Goal: Find contact information: Find contact information

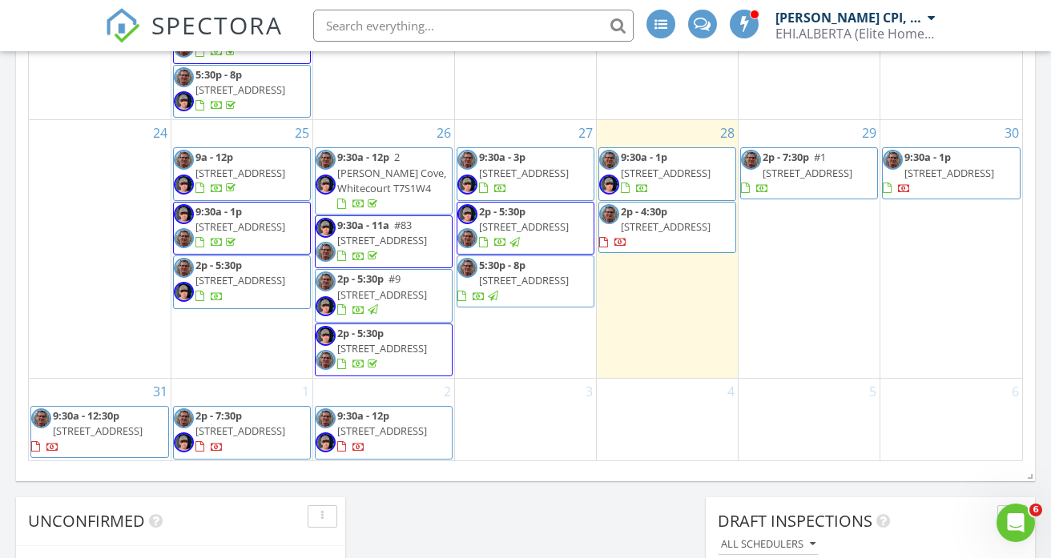
scroll to position [1134, 0]
click at [533, 219] on span "[STREET_ADDRESS]" at bounding box center [524, 226] width 90 height 14
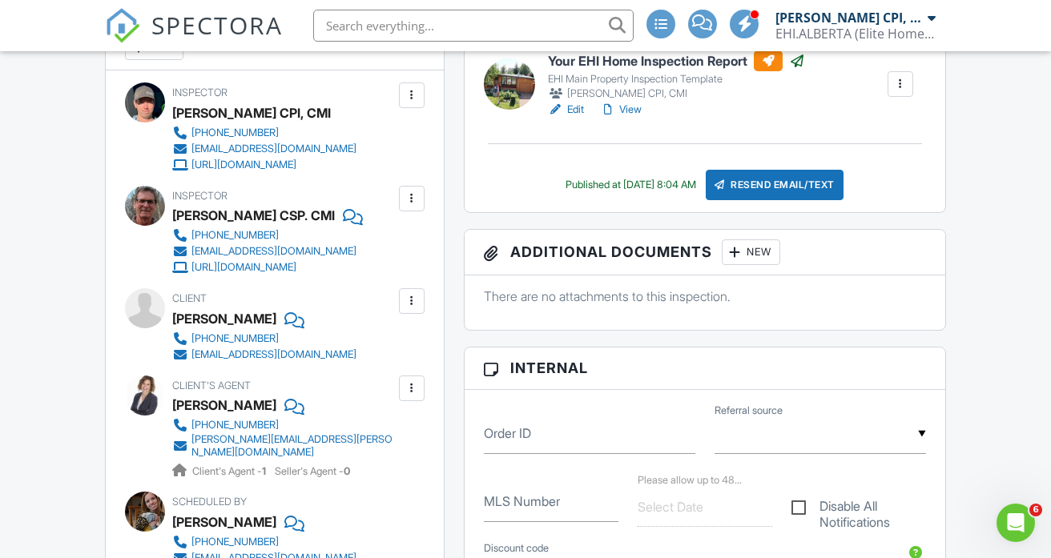
scroll to position [494, 0]
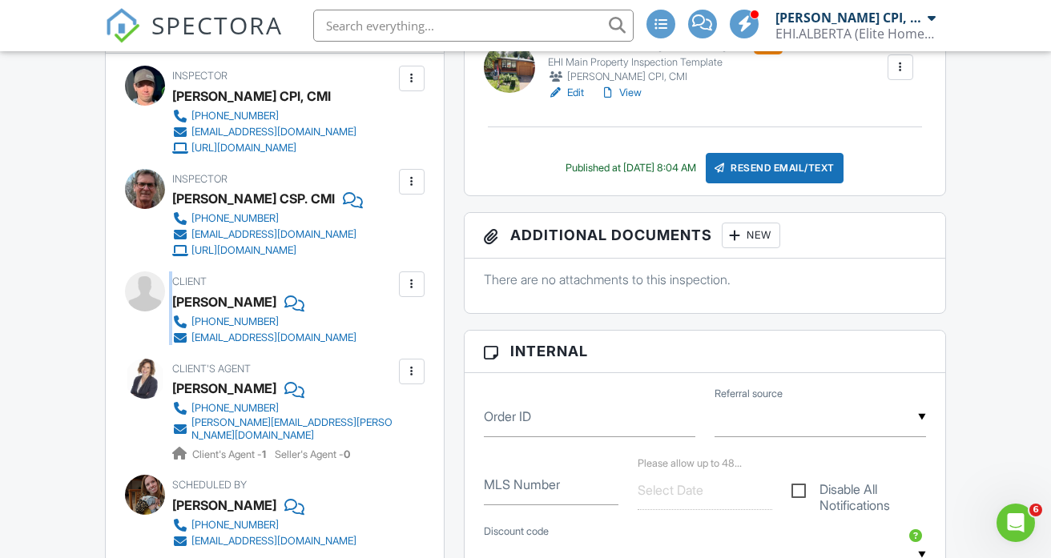
click at [169, 315] on div "Client Brendan Adams 438-889-1024 brendanpadams@gmail.com" at bounding box center [274, 308] width 299 height 74
click at [234, 303] on div "Client Brendan Adams 438-889-1024 brendanpadams@gmail.com" at bounding box center [302, 308] width 261 height 74
drag, startPoint x: 173, startPoint y: 316, endPoint x: 267, endPoint y: 319, distance: 94.5
click at [267, 314] on div "Brendan Adams" at bounding box center [224, 302] width 104 height 24
copy div "Brendan Adams"
